Goal: Information Seeking & Learning: Learn about a topic

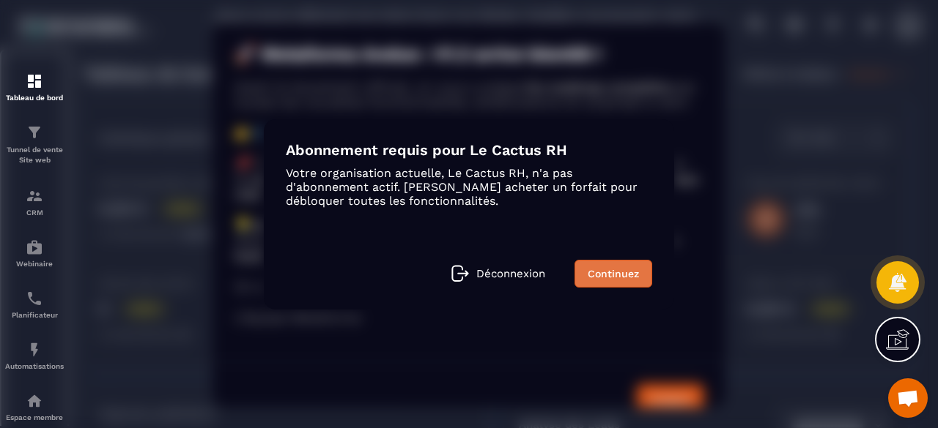
click at [637, 282] on link "Continuez" at bounding box center [613, 274] width 78 height 28
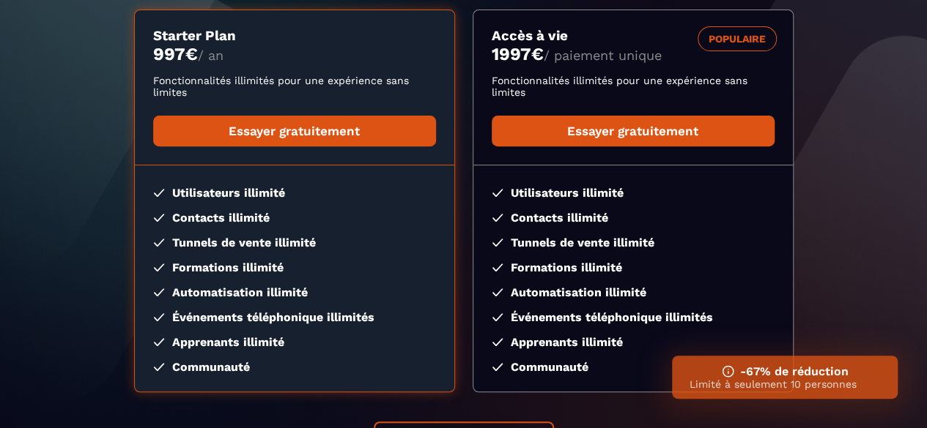
scroll to position [230, 0]
